Goal: Task Accomplishment & Management: Manage account settings

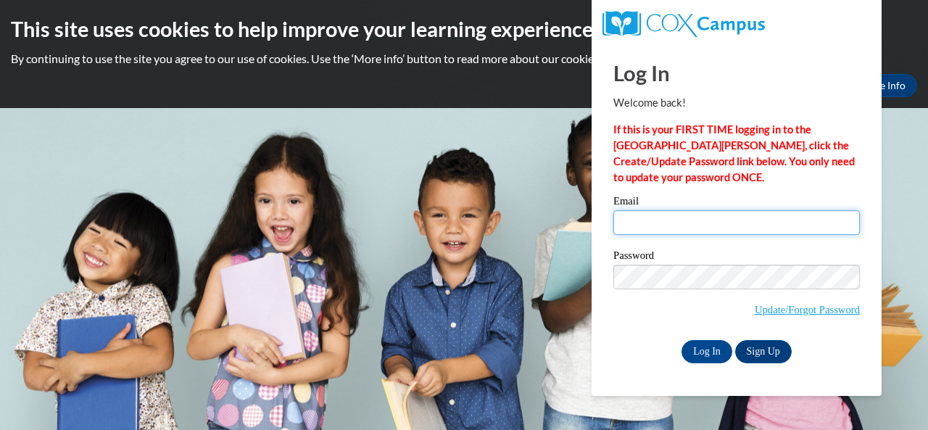
click at [619, 226] on input "Email" at bounding box center [736, 222] width 247 height 25
type input "c"
type input "[EMAIL_ADDRESS][DOMAIN_NAME]"
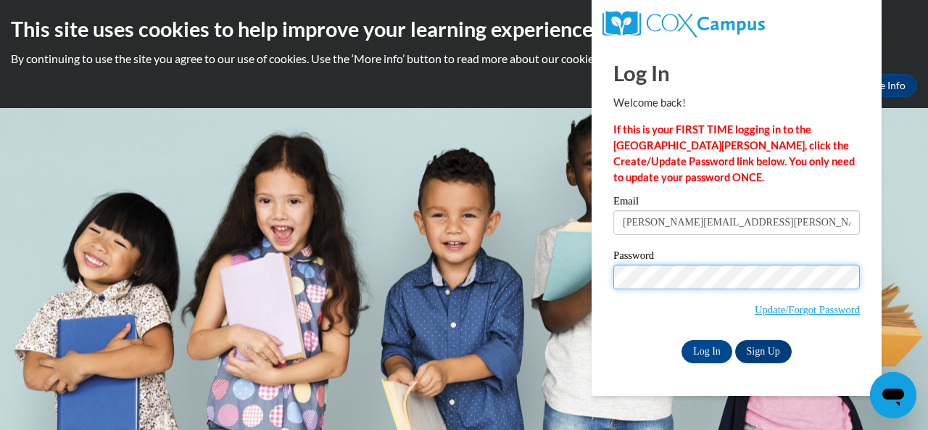
click at [682, 340] on input "Log In" at bounding box center [707, 351] width 51 height 23
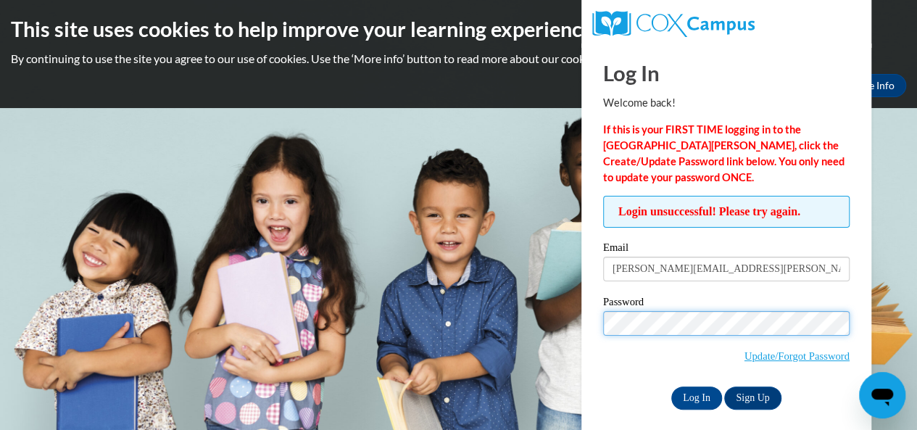
click at [671, 386] on input "Log In" at bounding box center [696, 397] width 51 height 23
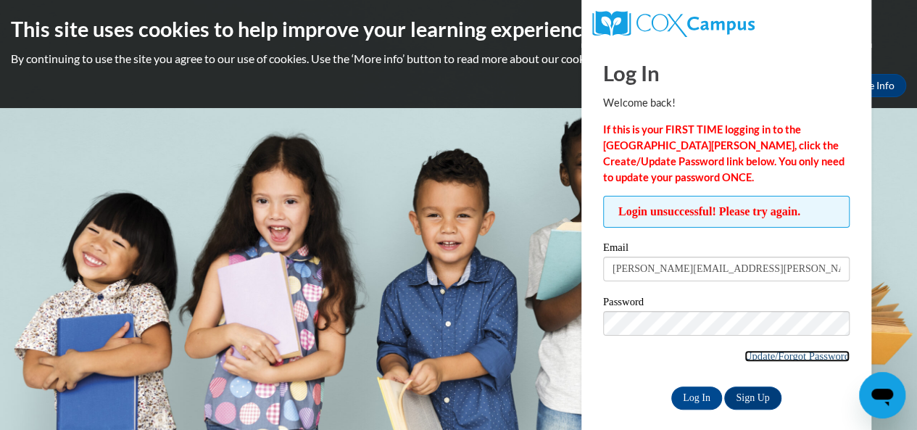
click at [769, 360] on link "Update/Forgot Password" at bounding box center [797, 356] width 105 height 12
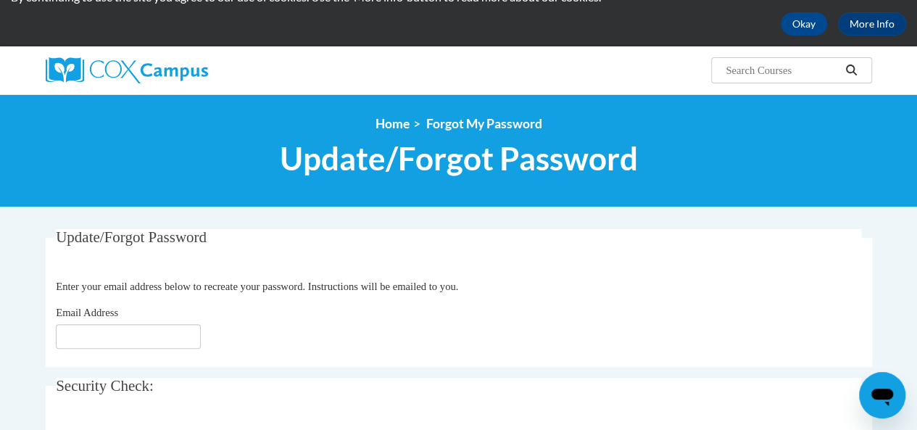
scroll to position [62, 0]
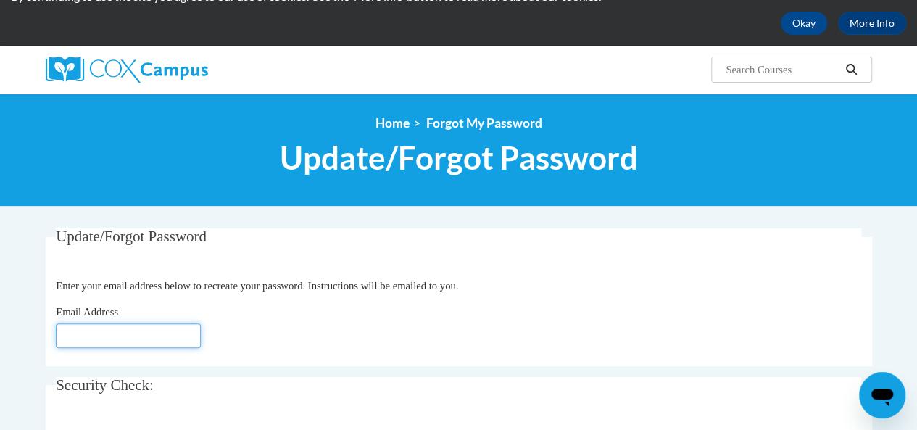
click at [115, 336] on input "Email Address" at bounding box center [128, 335] width 145 height 25
type input "[EMAIL_ADDRESS][DOMAIN_NAME]"
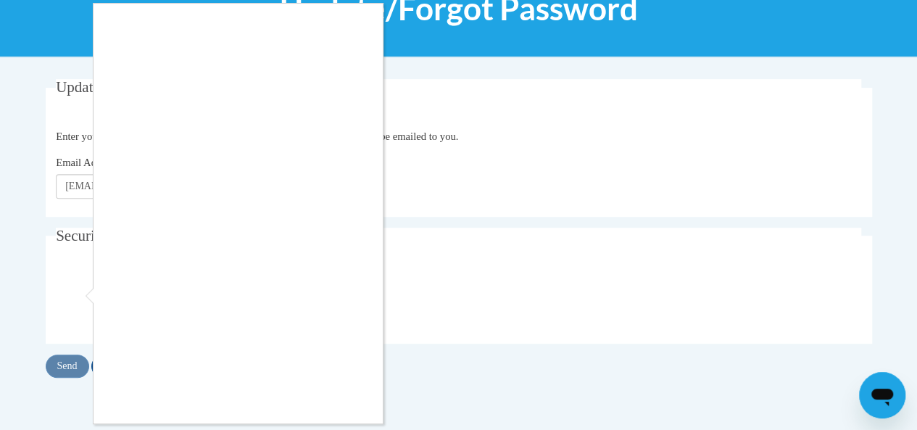
scroll to position [15, 0]
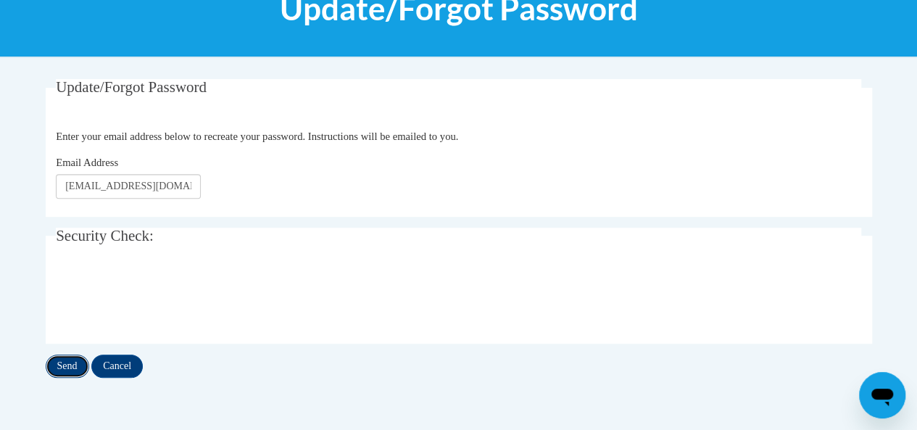
click at [86, 363] on input "Send" at bounding box center [68, 366] width 44 height 23
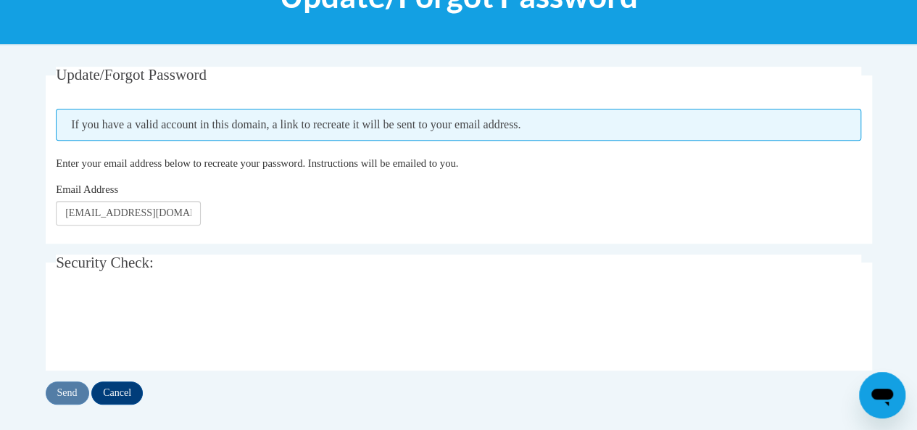
scroll to position [232, 0]
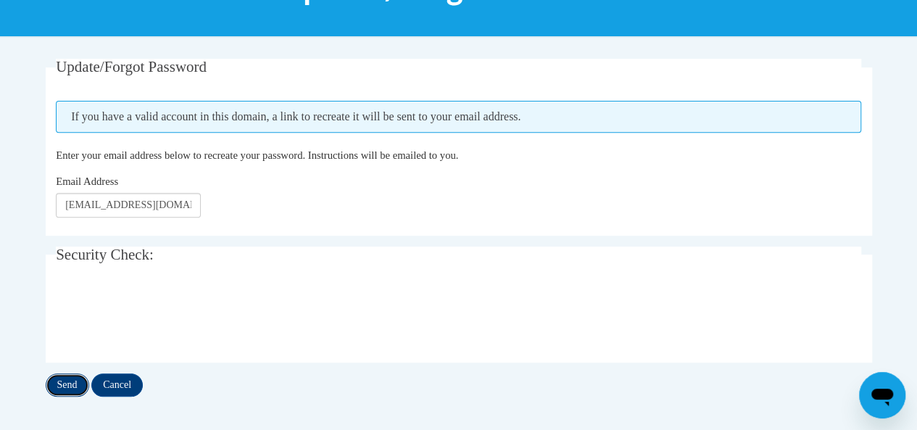
click at [67, 376] on input "Send" at bounding box center [68, 384] width 44 height 23
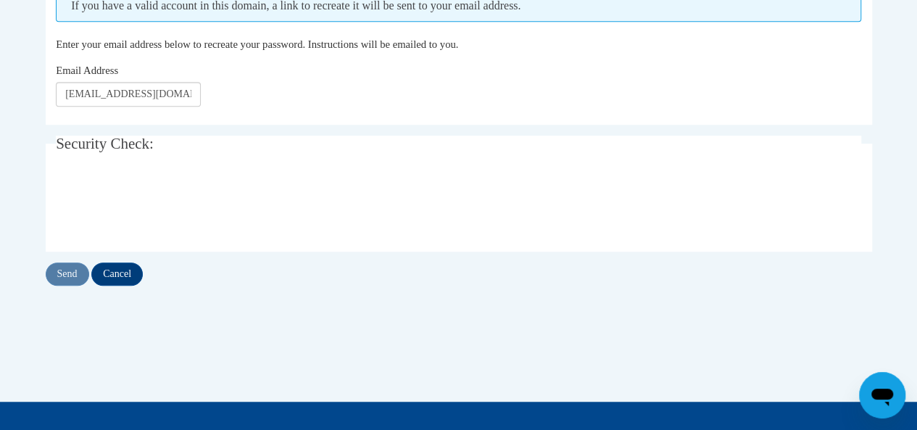
scroll to position [344, 0]
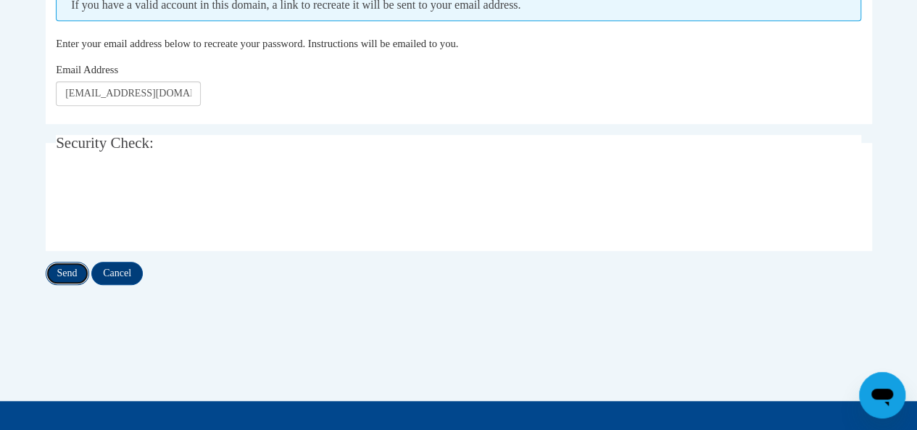
click at [85, 275] on input "Send" at bounding box center [68, 273] width 44 height 23
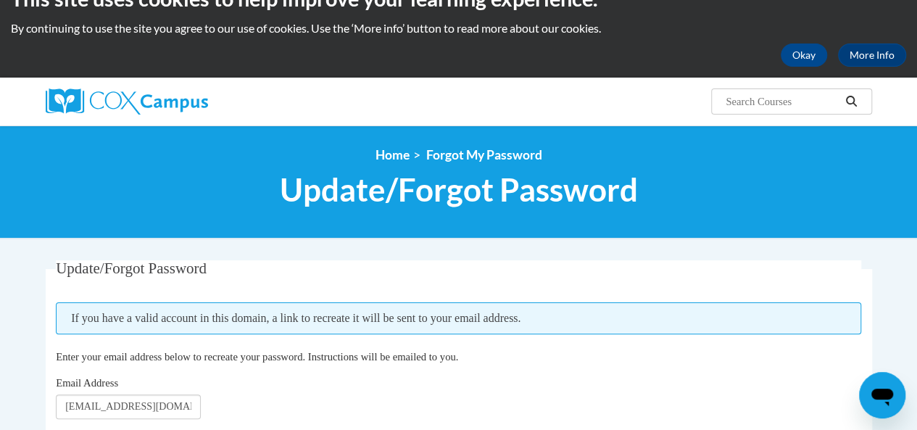
scroll to position [22, 0]
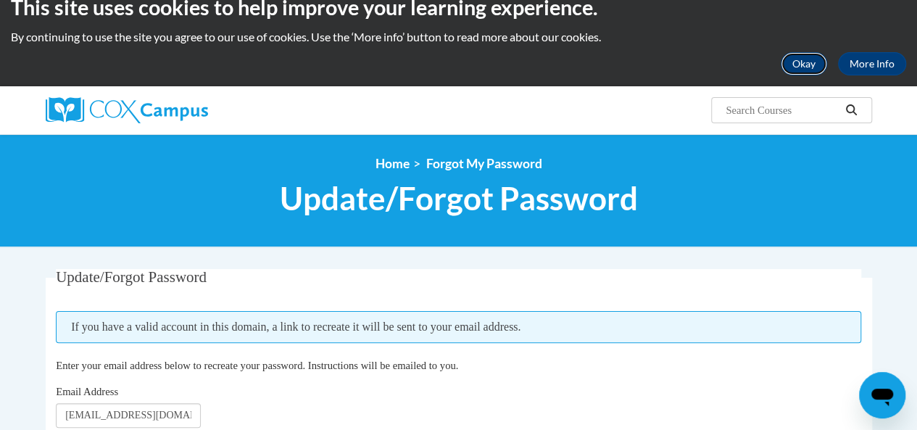
click at [802, 65] on button "Okay" at bounding box center [804, 63] width 46 height 23
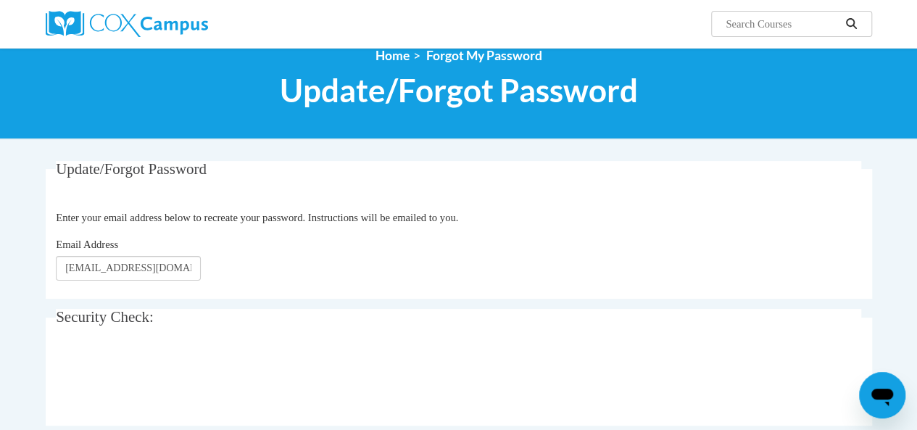
scroll to position [0, 0]
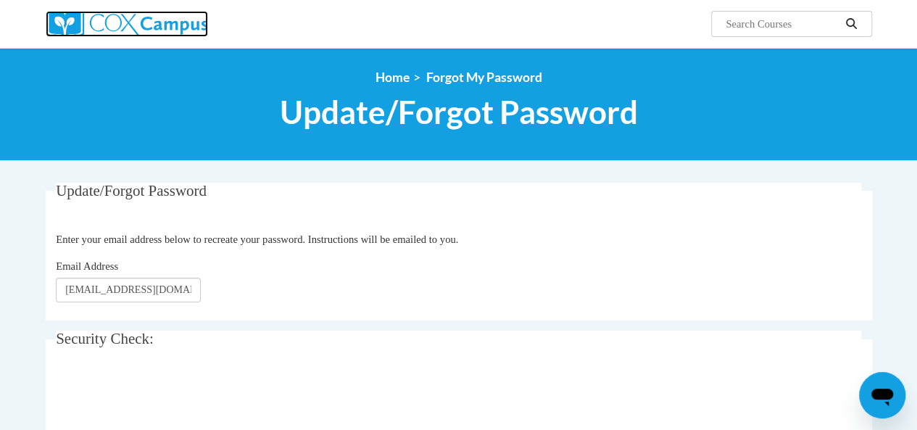
click at [144, 22] on img at bounding box center [127, 24] width 162 height 26
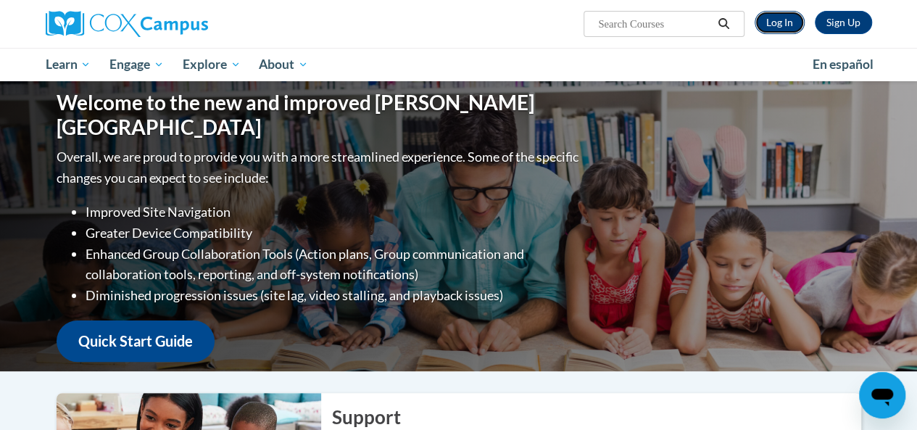
click at [772, 16] on link "Log In" at bounding box center [780, 22] width 50 height 23
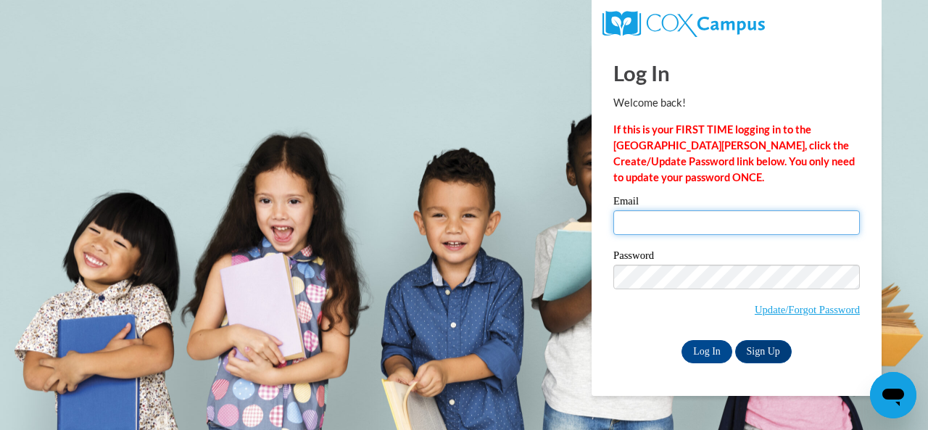
click at [686, 231] on input "Email" at bounding box center [736, 222] width 247 height 25
type input "[PERSON_NAME][EMAIL_ADDRESS][PERSON_NAME][DOMAIN_NAME]"
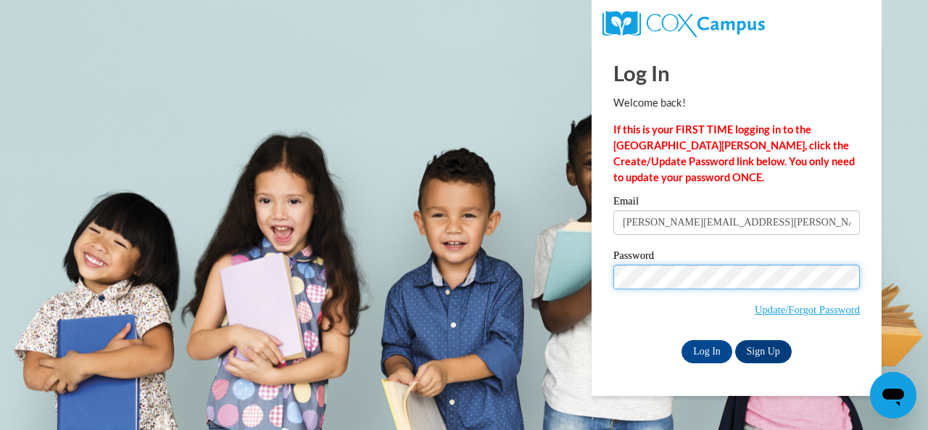
click at [682, 340] on input "Log In" at bounding box center [707, 351] width 51 height 23
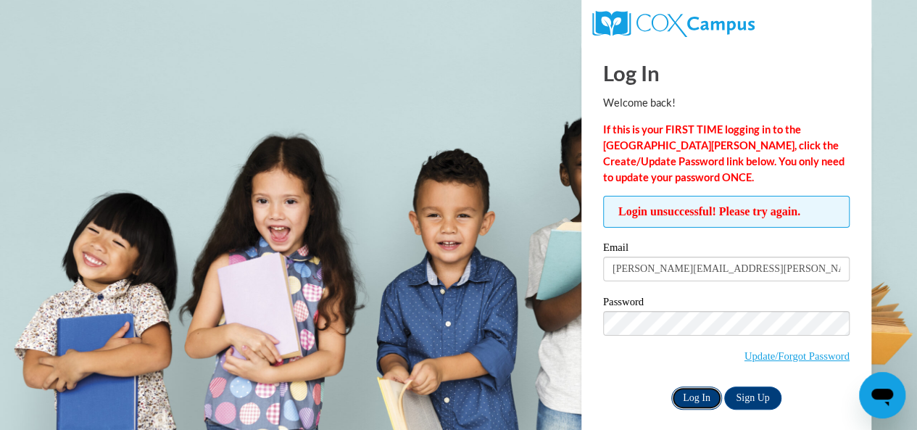
click at [690, 395] on input "Log In" at bounding box center [696, 397] width 51 height 23
click at [680, 398] on input "Log In" at bounding box center [696, 397] width 51 height 23
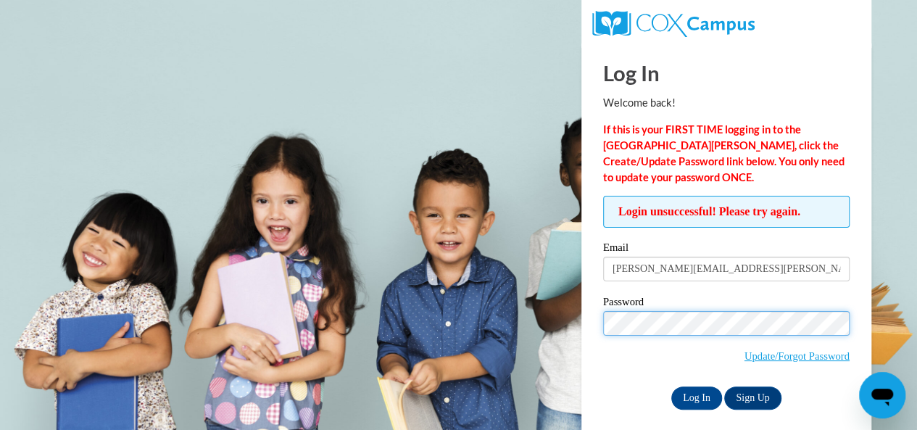
click at [671, 386] on input "Log In" at bounding box center [696, 397] width 51 height 23
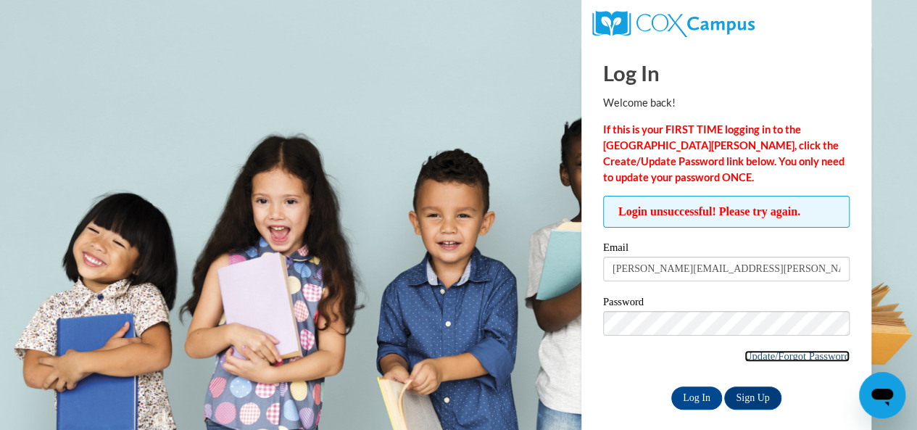
click at [753, 355] on link "Update/Forgot Password" at bounding box center [797, 356] width 105 height 12
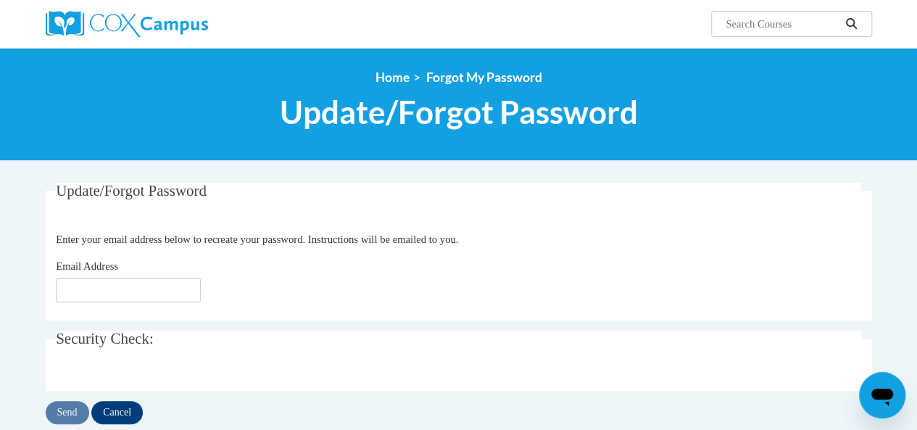
scroll to position [33, 0]
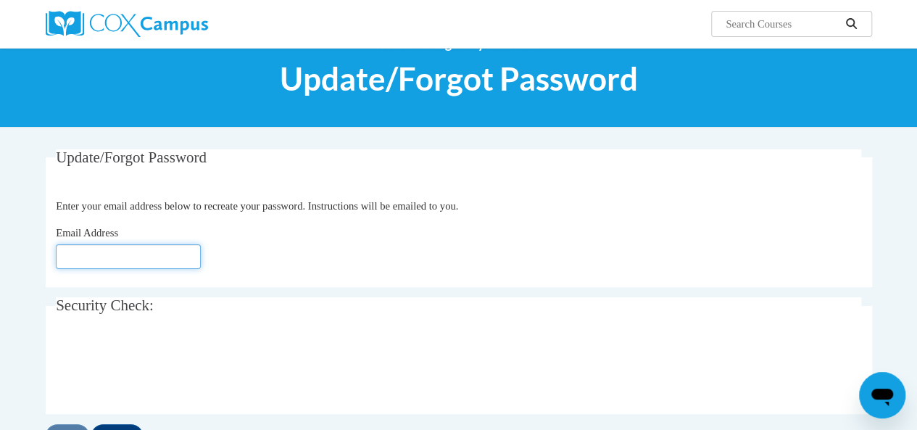
click at [141, 255] on input "Email Address" at bounding box center [128, 256] width 145 height 25
type input "[PERSON_NAME][EMAIL_ADDRESS][PERSON_NAME][DOMAIN_NAME]"
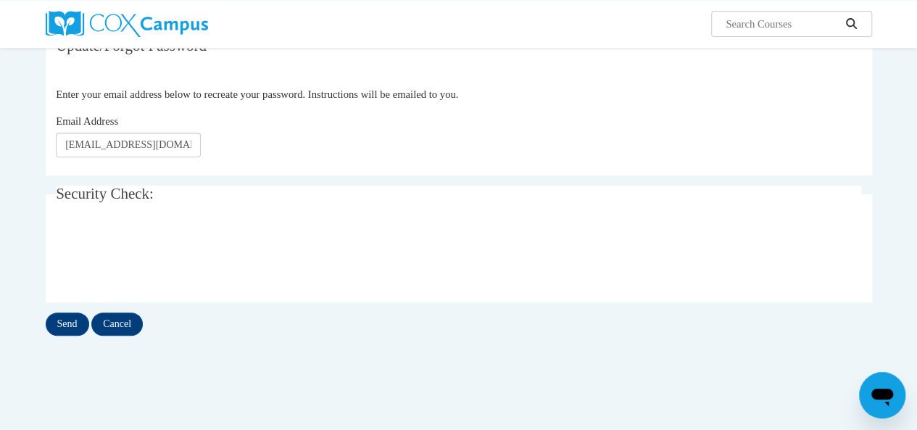
scroll to position [147, 0]
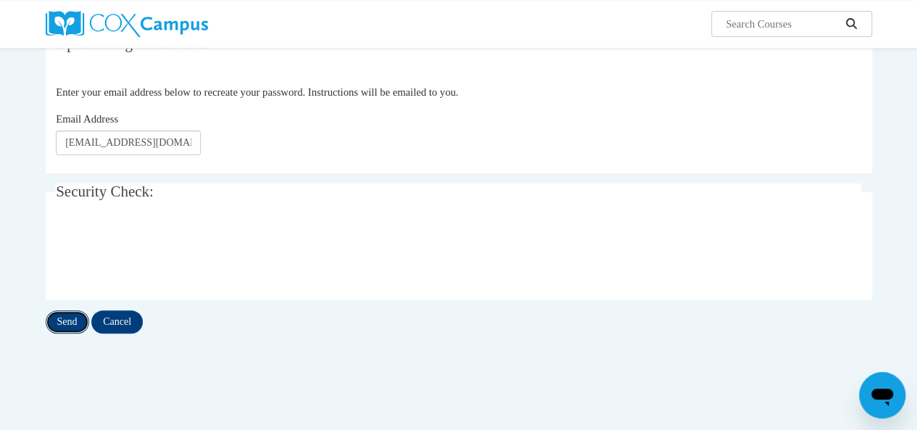
click at [52, 331] on input "Send" at bounding box center [68, 321] width 44 height 23
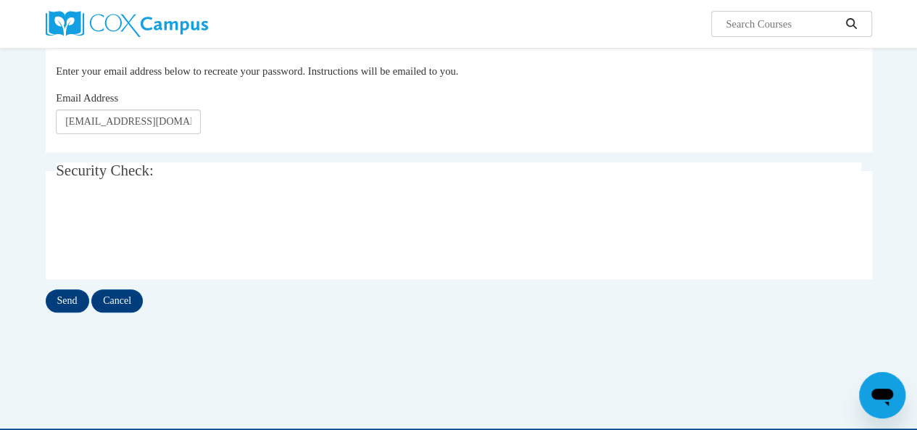
scroll to position [210, 0]
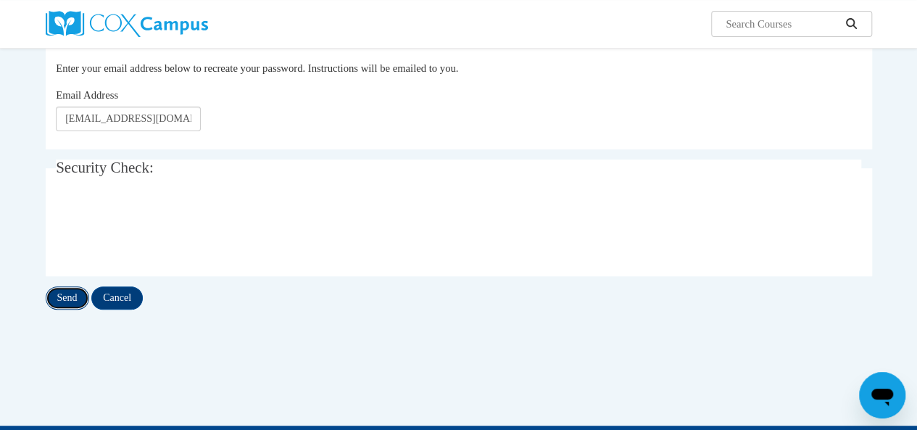
click at [71, 302] on input "Send" at bounding box center [68, 297] width 44 height 23
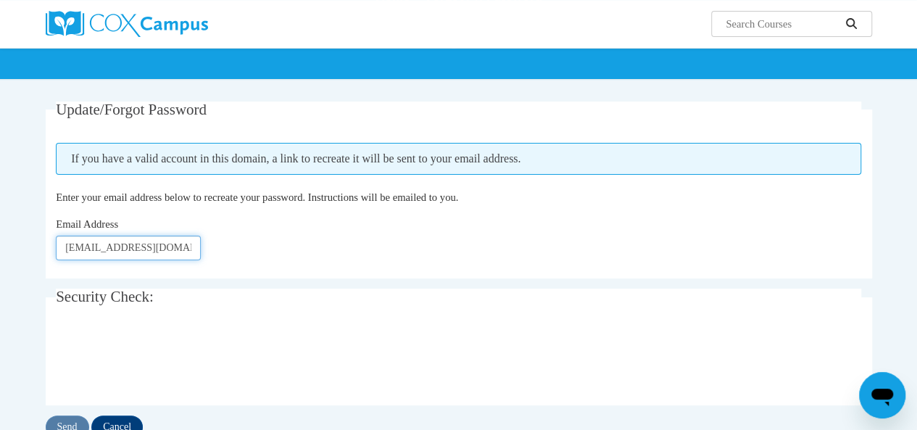
scroll to position [0, 51]
drag, startPoint x: 68, startPoint y: 248, endPoint x: 271, endPoint y: 251, distance: 203.0
click at [271, 251] on div "Email Address chartier.christina.n@muscoge.k12.ga.us" at bounding box center [459, 238] width 806 height 44
type input "c"
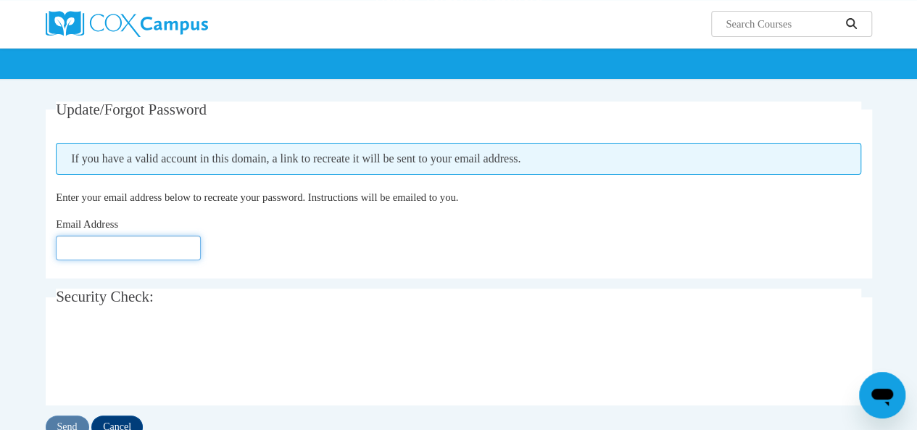
click at [165, 248] on input "Email Address" at bounding box center [128, 248] width 145 height 25
type input "[PERSON_NAME][EMAIL_ADDRESS][PERSON_NAME][DOMAIN_NAME]"
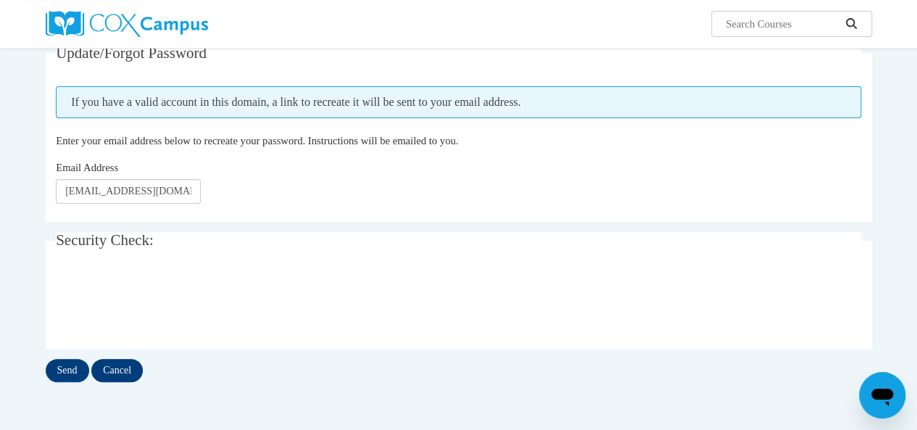
scroll to position [138, 0]
click at [73, 364] on input "Send" at bounding box center [68, 369] width 44 height 23
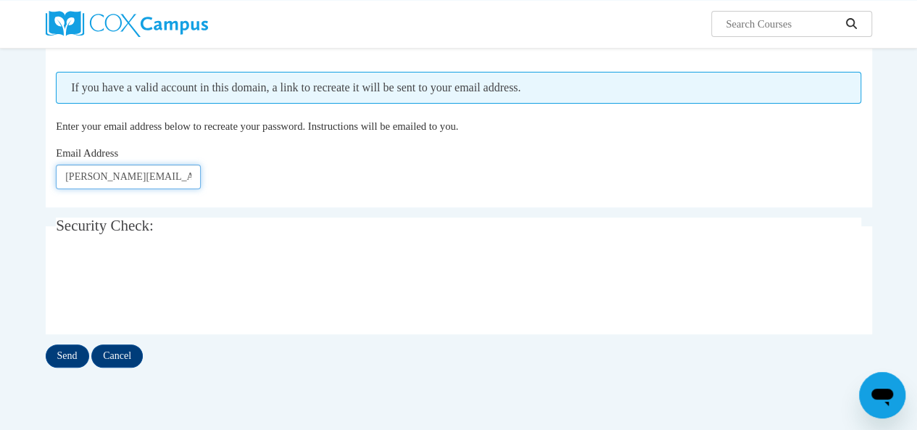
scroll to position [0, 51]
drag, startPoint x: 67, startPoint y: 176, endPoint x: 277, endPoint y: 202, distance: 211.8
click at [277, 202] on fieldset "Update/Forgot Password Please enter your email address If you have a valid acco…" at bounding box center [459, 118] width 827 height 177
type input "[EMAIL_ADDRESS][DOMAIN_NAME]"
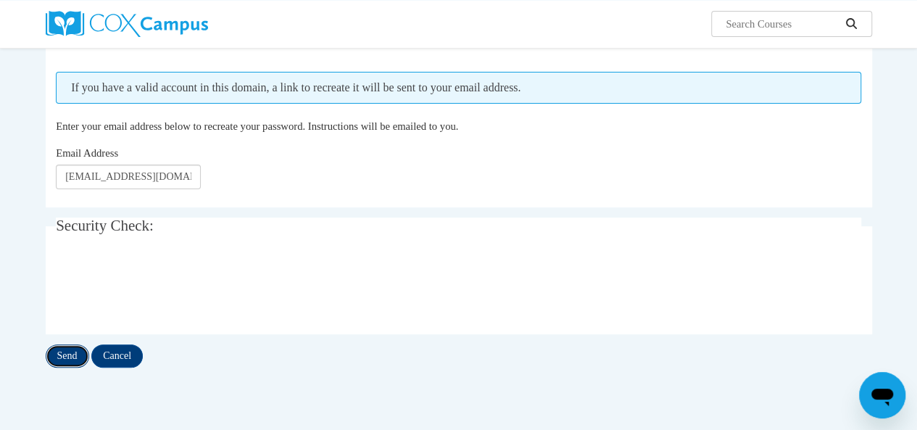
click at [71, 360] on input "Send" at bounding box center [68, 355] width 44 height 23
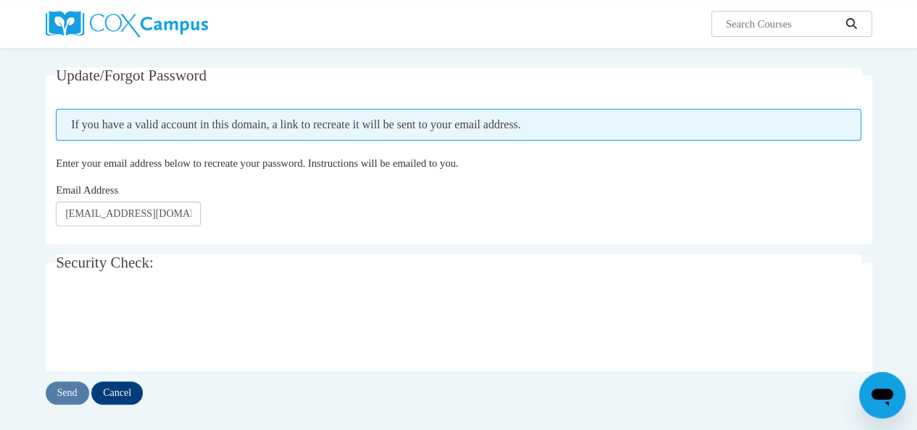
scroll to position [116, 0]
click at [82, 389] on input "Send" at bounding box center [68, 392] width 44 height 23
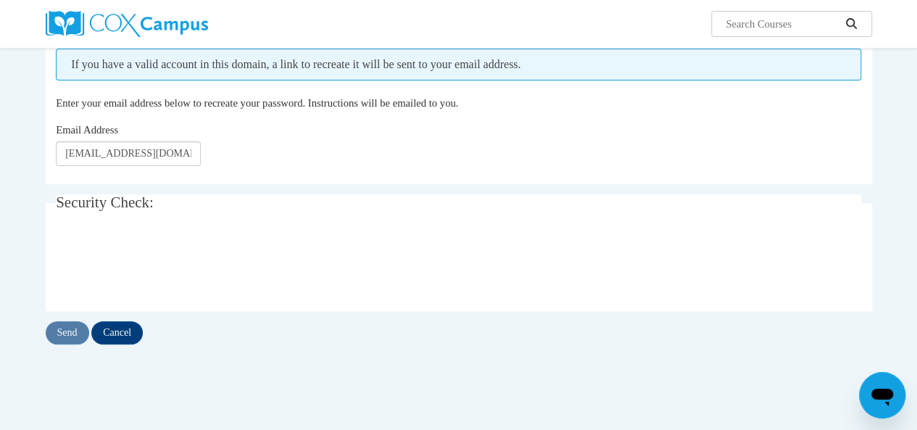
scroll to position [176, 0]
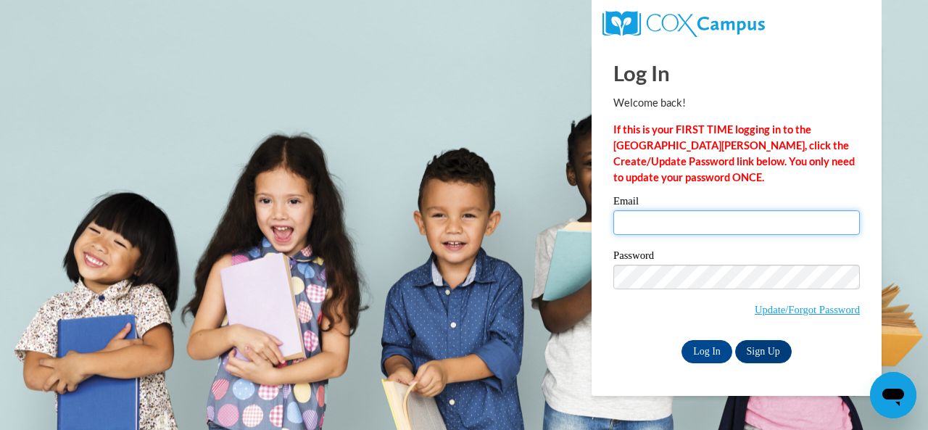
click at [632, 220] on input "Email" at bounding box center [736, 222] width 247 height 25
type input "[PERSON_NAME][EMAIL_ADDRESS][PERSON_NAME][DOMAIN_NAME]"
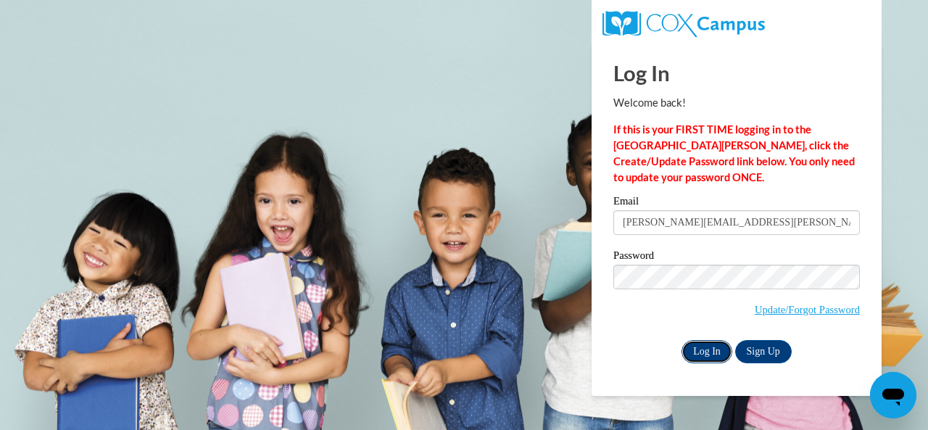
click at [711, 344] on input "Log In" at bounding box center [707, 351] width 51 height 23
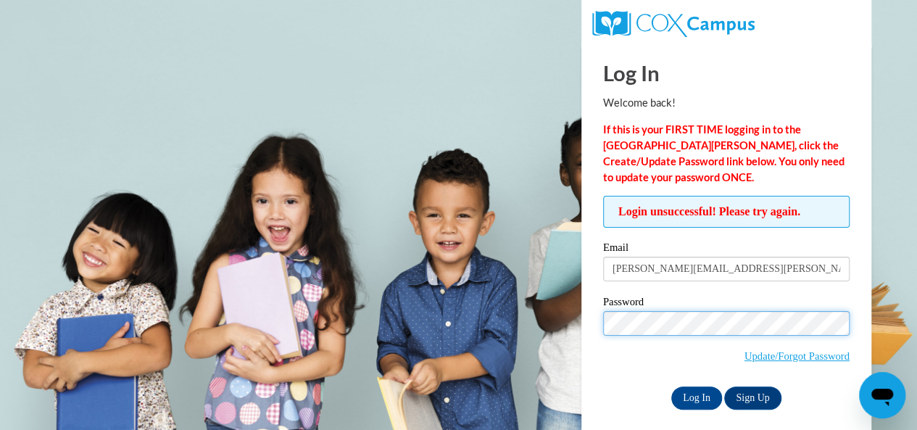
click at [728, 381] on div "Email [PERSON_NAME][EMAIL_ADDRESS][PERSON_NAME][DOMAIN_NAME] Password Update/Fo…" at bounding box center [726, 325] width 247 height 167
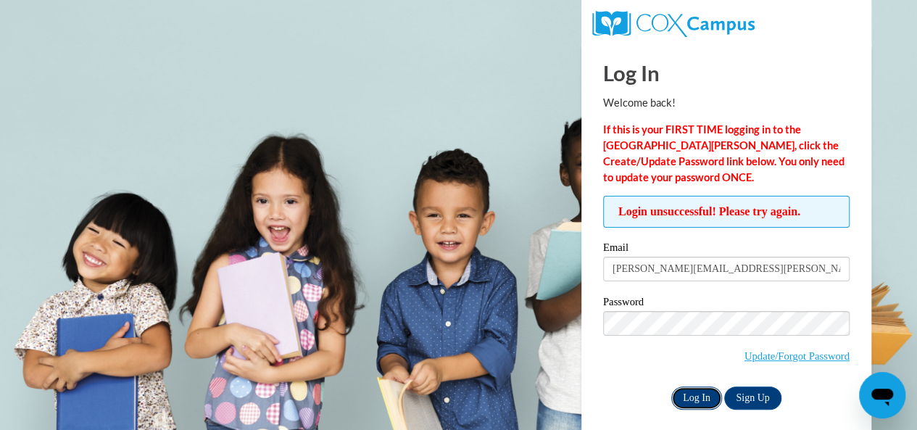
click at [692, 392] on input "Log In" at bounding box center [696, 397] width 51 height 23
click at [756, 348] on span "Update/Forgot Password" at bounding box center [797, 356] width 105 height 16
click at [756, 350] on link "Update/Forgot Password" at bounding box center [797, 356] width 105 height 12
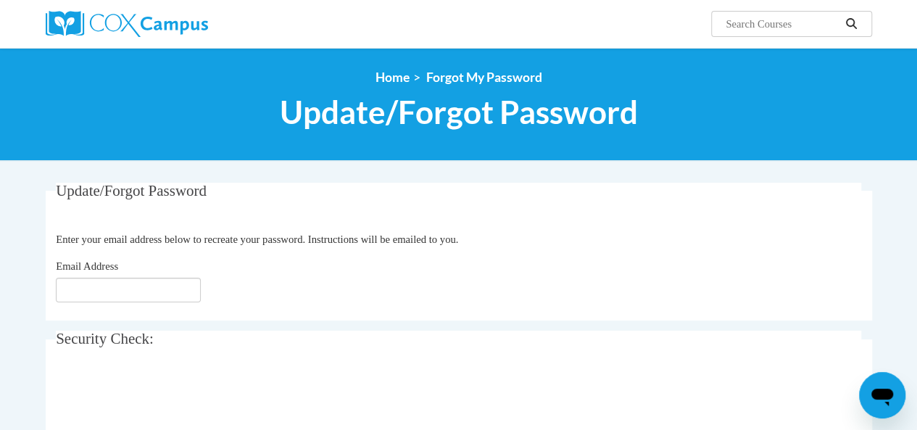
click at [138, 313] on fieldset "Update/Forgot Password Please enter your email address Enter your email address…" at bounding box center [459, 252] width 827 height 138
click at [125, 293] on input "Email Address" at bounding box center [128, 290] width 145 height 25
type input "[PERSON_NAME][EMAIL_ADDRESS][PERSON_NAME][DOMAIN_NAME]"
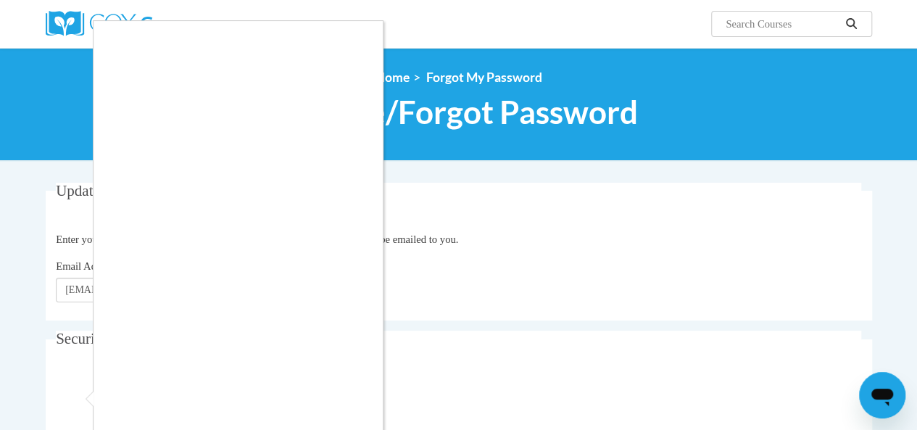
click at [71, 386] on div at bounding box center [458, 215] width 917 height 430
